Goal: Find specific page/section: Find specific page/section

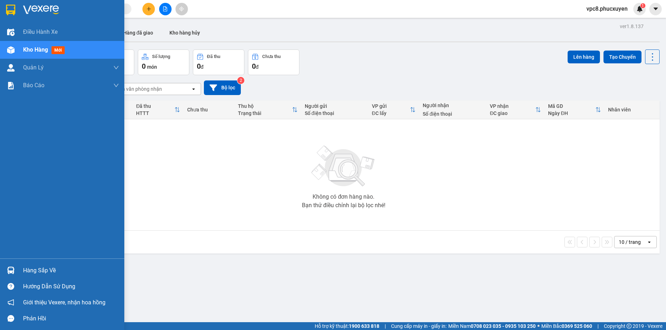
click at [15, 270] on div at bounding box center [11, 270] width 12 height 12
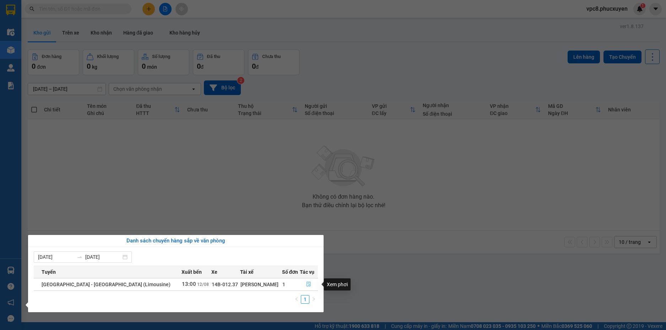
click at [306, 285] on icon "file-done" at bounding box center [308, 283] width 5 height 5
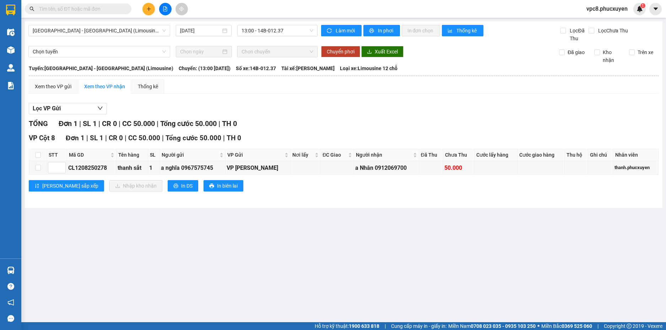
click at [375, 100] on div "Lọc VP Gửi TỔNG Đơn 1 | SL 1 | CR 0 | CC 50.000 | Tổng cước 50.000 | TH 0 VP C…" at bounding box center [344, 149] width 630 height 101
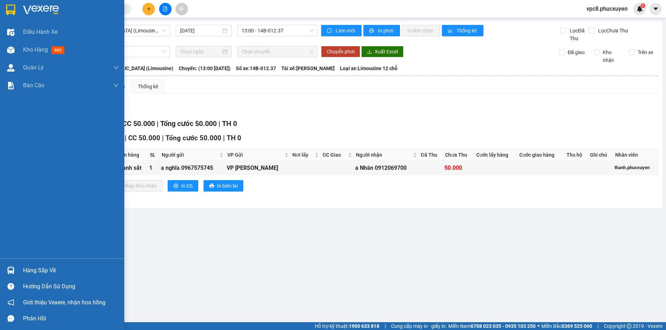
click at [12, 271] on img at bounding box center [10, 269] width 7 height 7
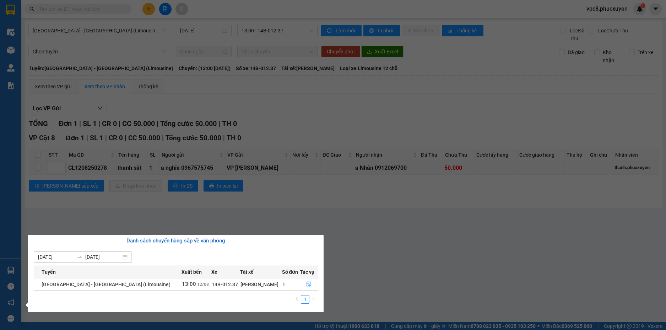
click at [326, 212] on section "Kết quả tìm kiếm ( 0 ) Bộ lọc 09/08 - 09/08 No Data vpc8.phucxuyen 1 Điều hành …" at bounding box center [333, 165] width 666 height 330
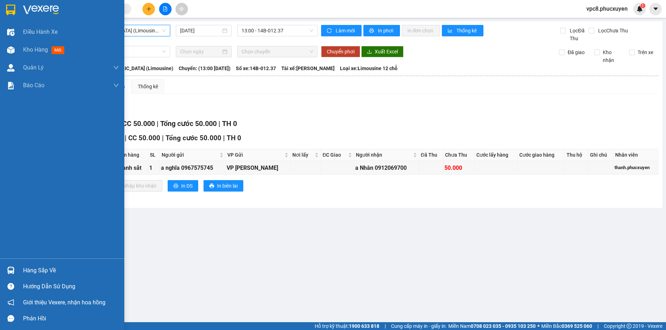
click at [6, 268] on div at bounding box center [11, 270] width 12 height 12
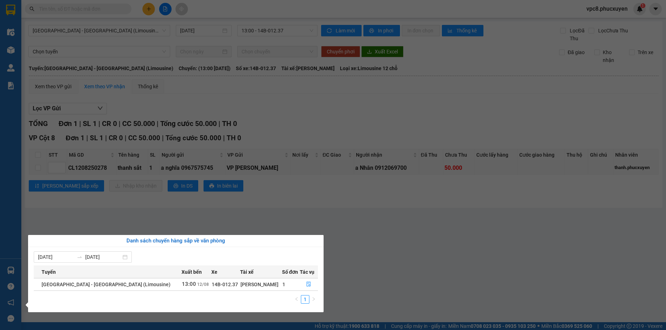
click at [361, 221] on section "Kết quả tìm kiếm ( 0 ) Bộ lọc 09/08 - 09/08 No Data vpc8.phucxuyen 1 Điều hành …" at bounding box center [333, 165] width 666 height 330
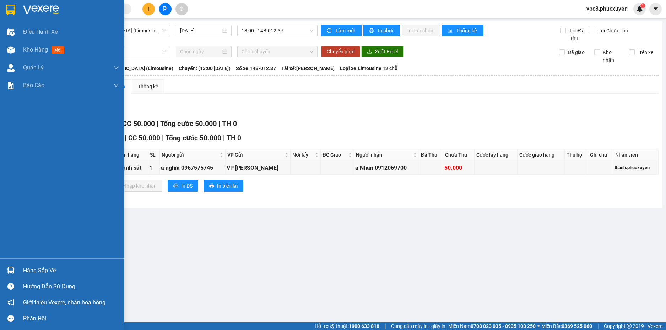
click at [6, 269] on div at bounding box center [11, 270] width 12 height 12
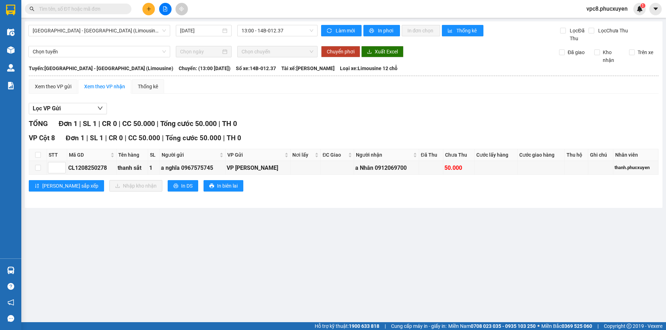
drag, startPoint x: 368, startPoint y: 256, endPoint x: 148, endPoint y: 171, distance: 235.7
click at [368, 256] on section "Kết quả tìm kiếm ( 0 ) Bộ lọc 09/08 - 09/08 No Data vpc8.phucxuyen 1 Điều hành …" at bounding box center [333, 165] width 666 height 330
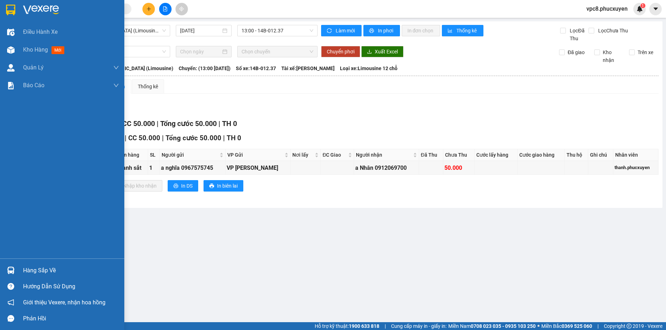
drag, startPoint x: 10, startPoint y: 264, endPoint x: 28, endPoint y: 263, distance: 18.5
click at [9, 264] on div at bounding box center [11, 270] width 12 height 12
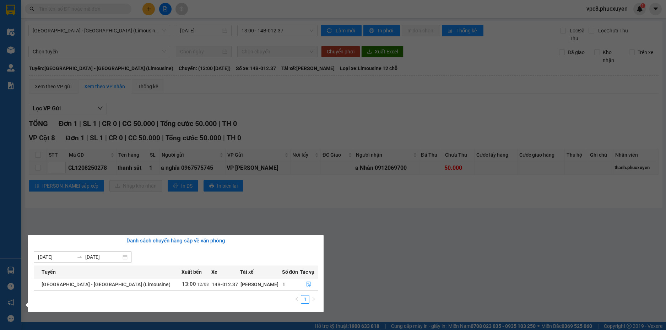
click at [393, 275] on section "Kết quả tìm kiếm ( 0 ) Bộ lọc 09/08 - 09/08 No Data vpc8.phucxuyen 1 Điều hành …" at bounding box center [333, 165] width 666 height 330
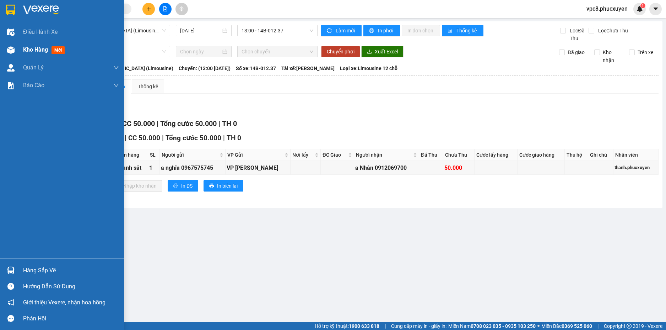
click at [15, 46] on div at bounding box center [11, 50] width 12 height 12
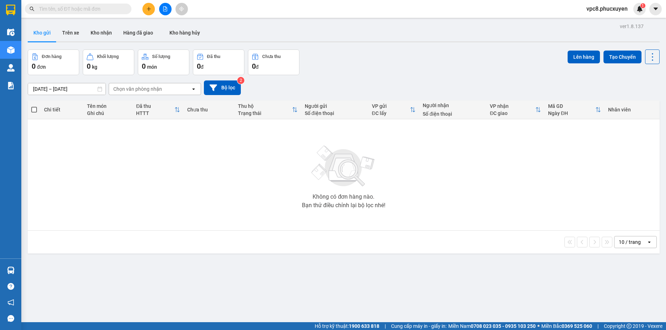
click at [341, 44] on div "ver 1.8.137 Kho gửi Trên xe Kho nhận Hàng đã giao Kho hàng hủy Đơn hàng 0 đơn K…" at bounding box center [344, 186] width 638 height 330
